Goal: Information Seeking & Learning: Learn about a topic

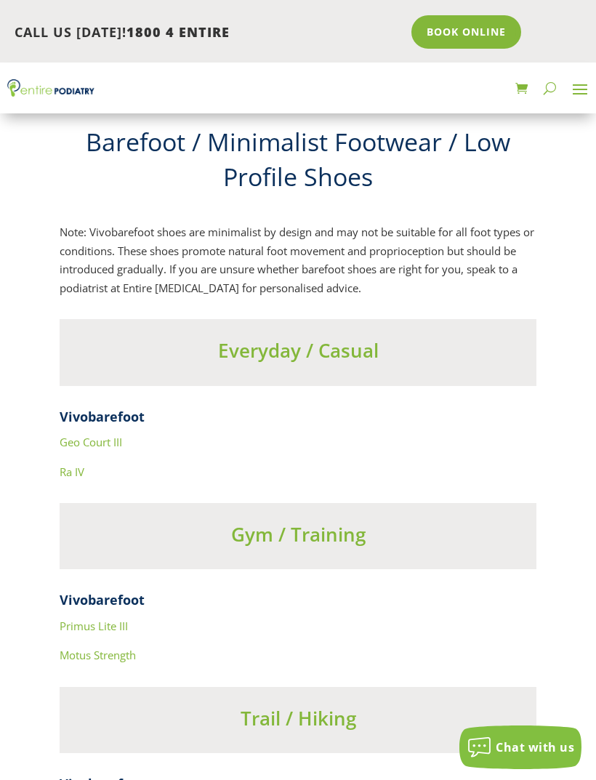
scroll to position [8223, 0]
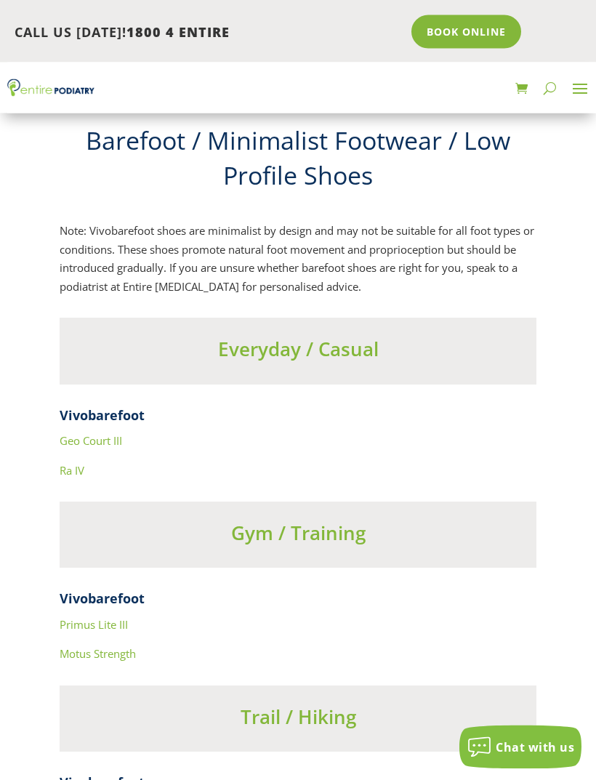
click at [113, 434] on link "Geo Court III" at bounding box center [91, 441] width 63 height 15
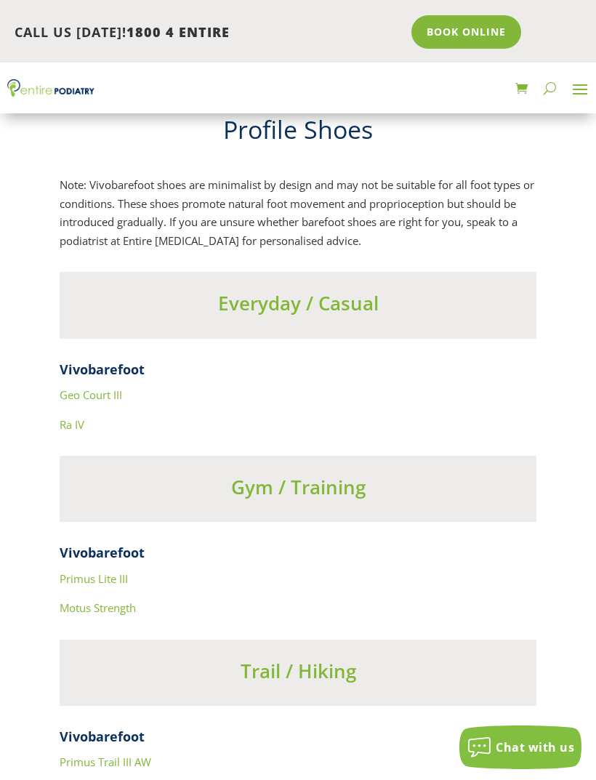
scroll to position [8271, 0]
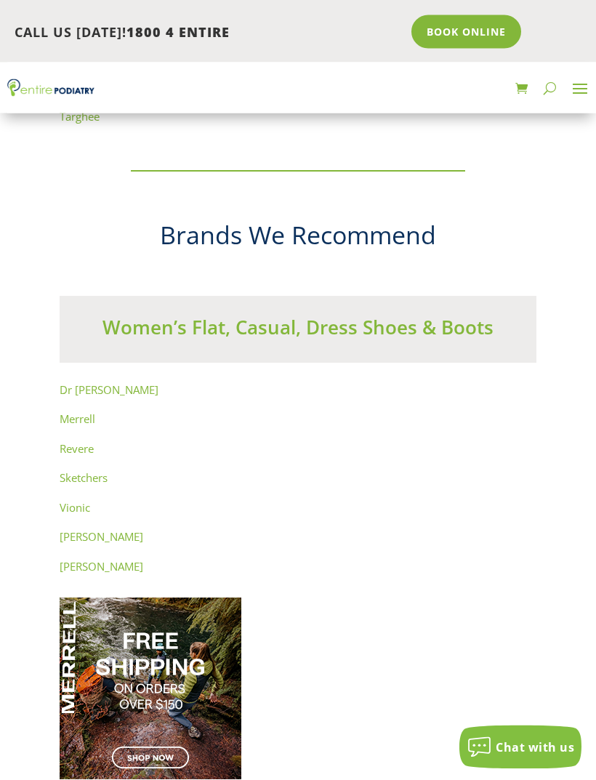
scroll to position [10700, 0]
click at [98, 382] on link "Dr [PERSON_NAME]" at bounding box center [109, 389] width 99 height 15
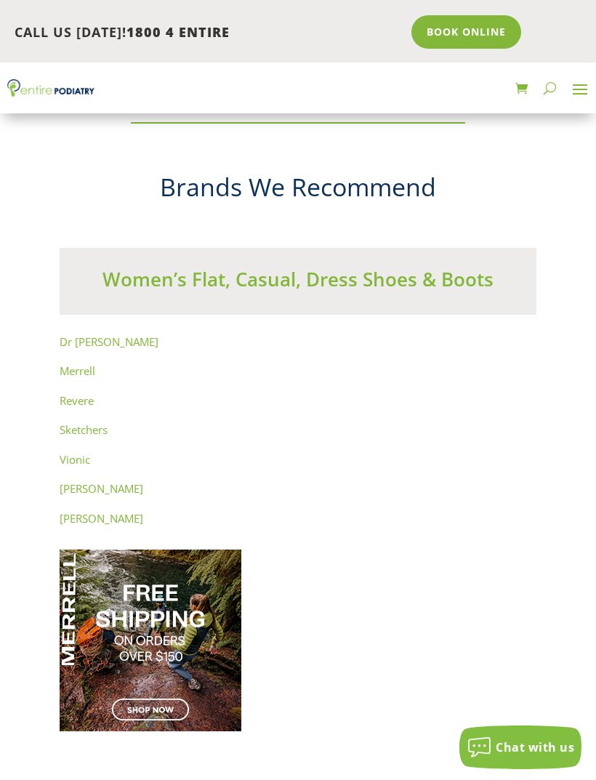
scroll to position [10781, 0]
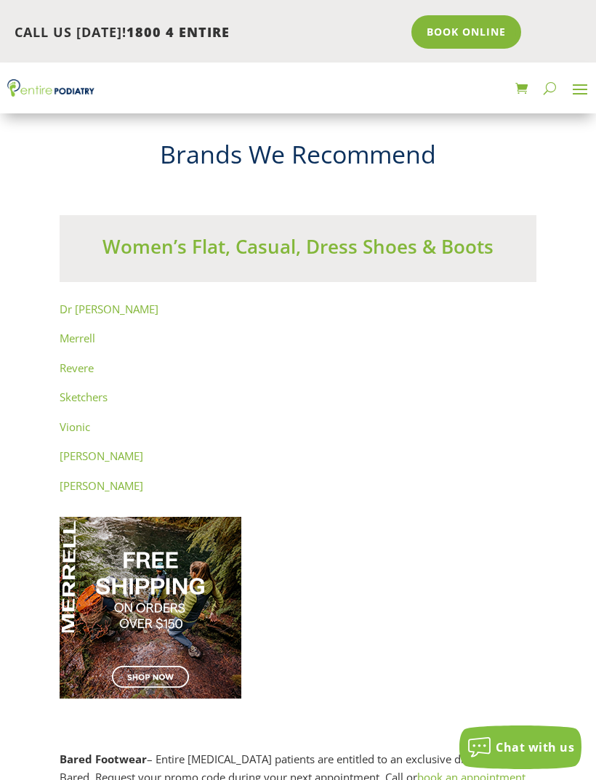
click at [82, 331] on link "Merrell" at bounding box center [78, 338] width 36 height 15
